Goal: Check status: Check status

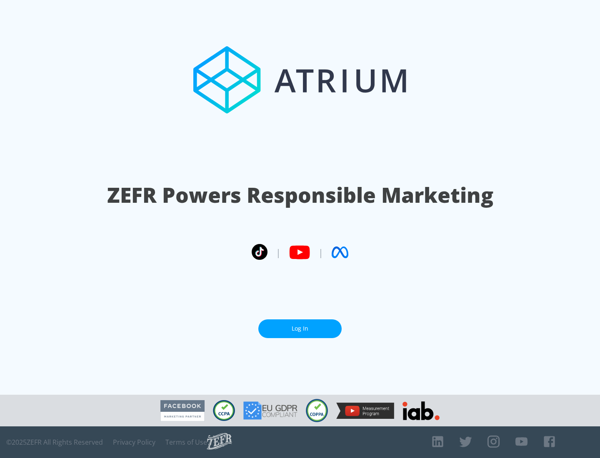
click at [300, 329] on link "Log In" at bounding box center [299, 328] width 83 height 19
